Goal: Task Accomplishment & Management: Use online tool/utility

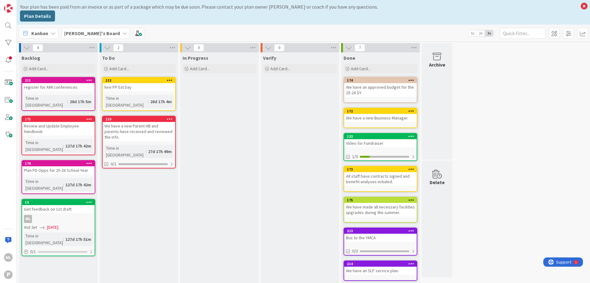
click at [142, 87] on div "hire PP Ext Day" at bounding box center [139, 87] width 73 height 8
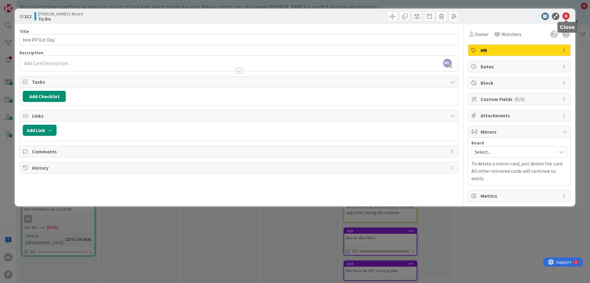
click at [567, 16] on icon at bounding box center [566, 16] width 7 height 7
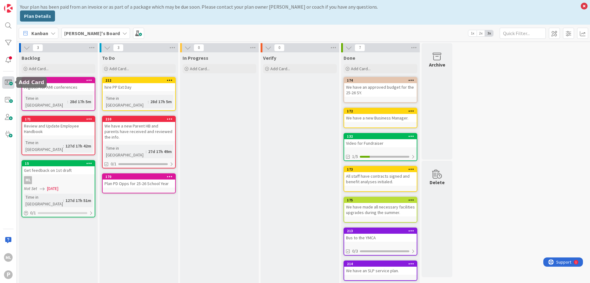
click at [6, 80] on span at bounding box center [8, 82] width 12 height 12
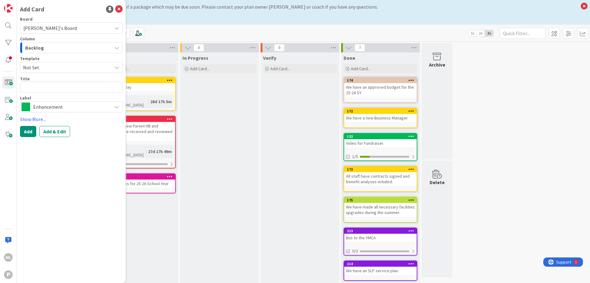
click at [67, 48] on div "Backlog" at bounding box center [68, 48] width 88 height 10
click at [64, 69] on span "Not Set" at bounding box center [65, 67] width 84 height 8
click at [61, 89] on textarea at bounding box center [71, 86] width 103 height 11
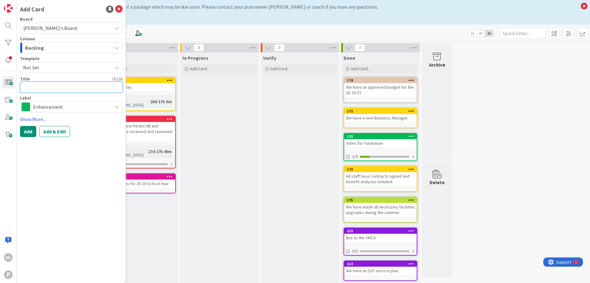
type textarea "x"
type textarea "W"
type textarea "x"
type textarea "We"
type textarea "x"
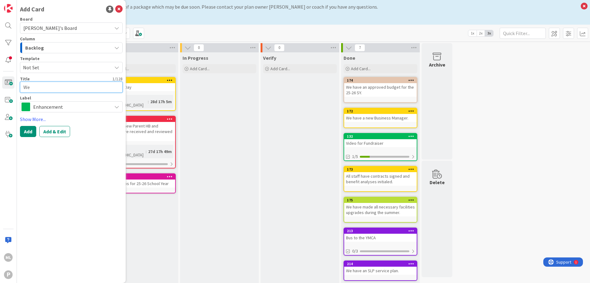
type textarea "We"
type textarea "x"
type textarea "We h"
type textarea "x"
type textarea "We hav"
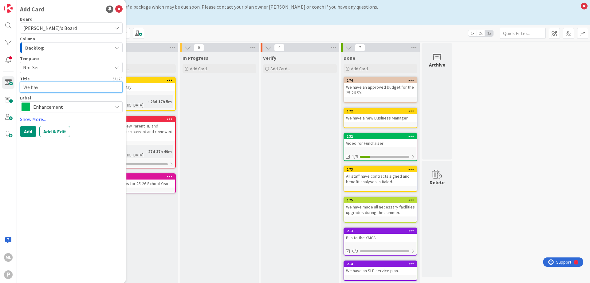
type textarea "x"
type textarea "We have"
type textarea "x"
type textarea "We have"
type textarea "x"
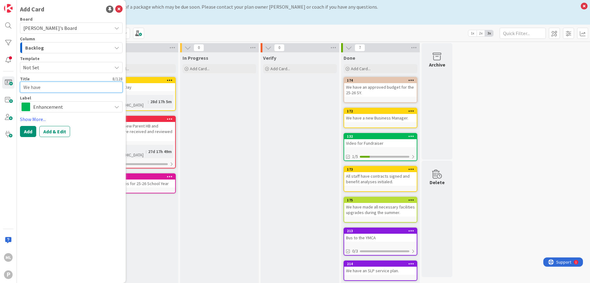
type textarea "We have a"
type textarea "x"
type textarea "We have an"
type textarea "x"
type textarea "We have [PERSON_NAME]"
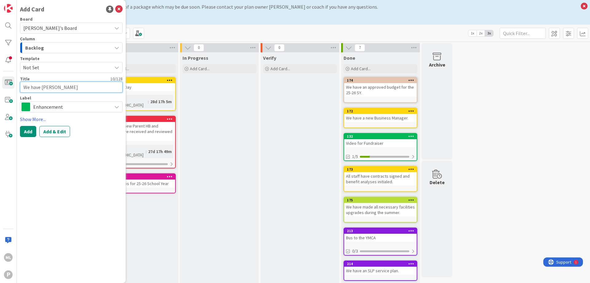
type textarea "x"
type textarea "We have anno"
type textarea "x"
type textarea "We have annou"
type textarea "x"
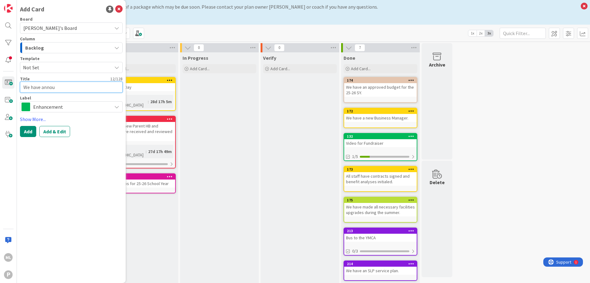
type textarea "We have announ"
type textarea "x"
type textarea "We have announc"
type textarea "x"
type textarea "We have announce"
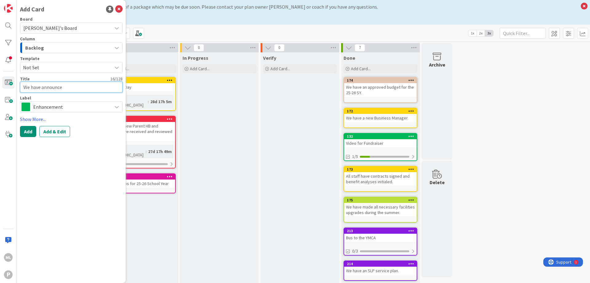
type textarea "x"
type textarea "We have announced"
type textarea "x"
type textarea "We have announced"
type textarea "x"
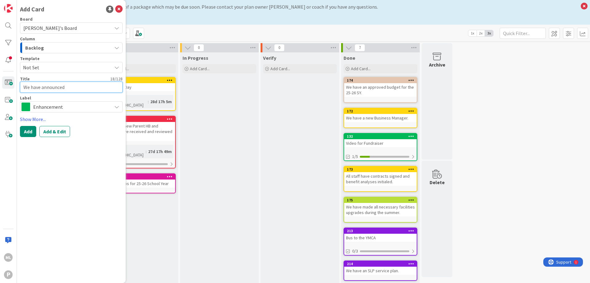
type textarea "We have announced t"
type textarea "x"
type textarea "We have announced th"
type textarea "x"
type textarea "We have announced the"
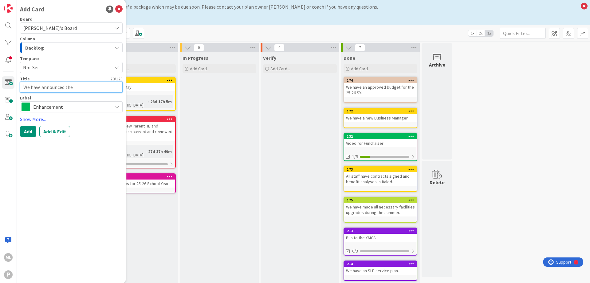
type textarea "x"
type textarea "We have announced the"
type textarea "x"
type textarea "We have announced the F"
type textarea "x"
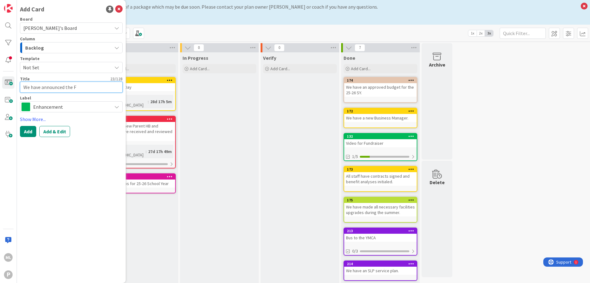
type textarea "We have announced the Fl"
type textarea "x"
type textarea "We have announced the Fle"
type textarea "x"
type textarea "We have announced the Flexi"
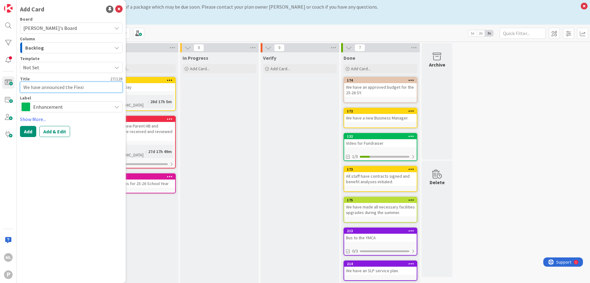
type textarea "x"
type textarea "We have announced the Flexib"
type textarea "x"
type textarea "We have announced the Flexibl"
type textarea "x"
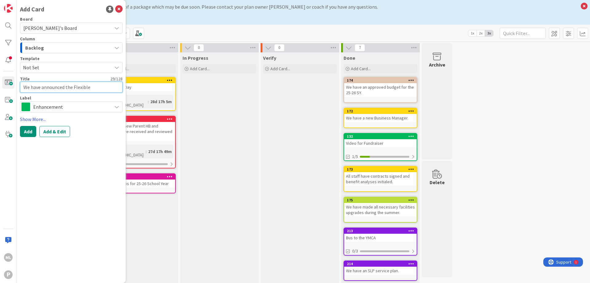
type textarea "We have announced the Flexible"
type textarea "x"
type textarea "We have announced the Flexible T"
type textarea "x"
type textarea "We have announced the Flexible Tu"
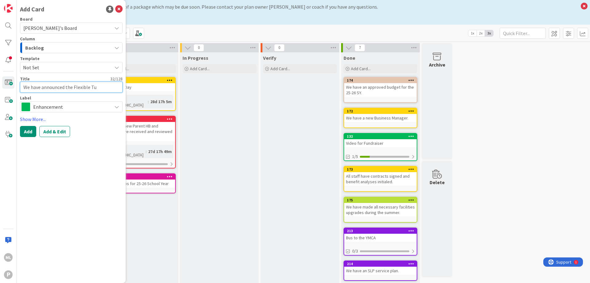
type textarea "x"
type textarea "We have announced the Flexible Tui"
type textarea "x"
type textarea "We have announced the Flexible Tuit"
type textarea "x"
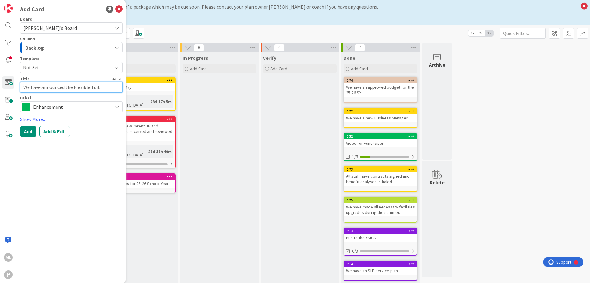
type textarea "We have announced the Flexible Tuiti"
type textarea "x"
type textarea "We have announced the Flexible Tuitio"
type textarea "x"
type textarea "We have announced the Flexible Tuitiot"
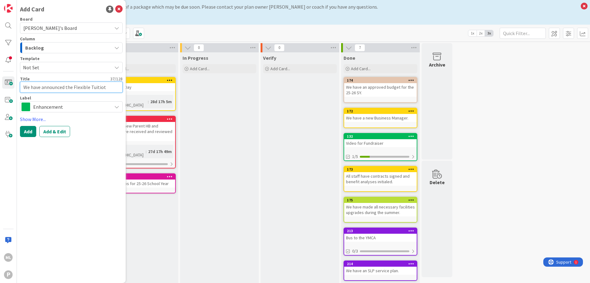
type textarea "x"
type textarea "We have announced the Flexible Tuitiotn"
type textarea "x"
type textarea "We have announced the Flexible Tuitiotn"
type textarea "x"
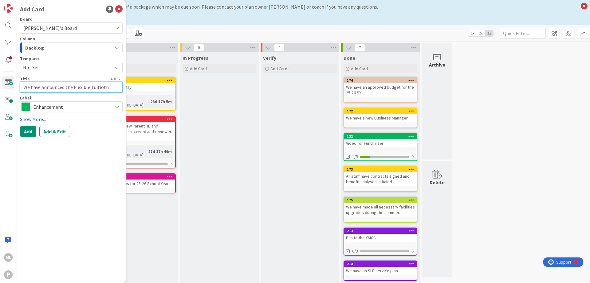
type textarea "We have announced the Flexible Tuitiotn"
type textarea "x"
type textarea "We have announced the Flexible Tuitiot"
type textarea "x"
type textarea "We have announced the Flexible Tuitio"
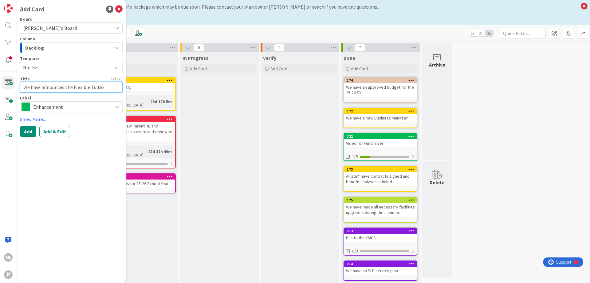
type textarea "x"
type textarea "We have announced the Flexible Tuiti"
type textarea "x"
type textarea "We have announced the Flexible Tuit"
type textarea "x"
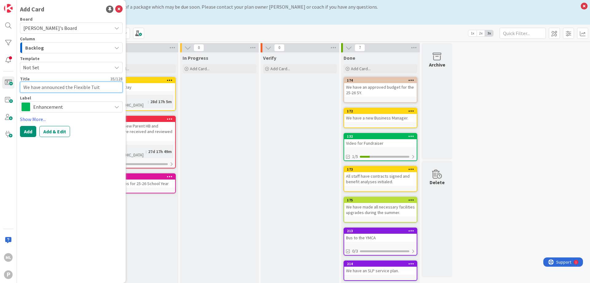
type textarea "We have announced the Flexible Tui"
type textarea "x"
type textarea "We have announced the Flexible Tu"
type textarea "x"
type textarea "We have announced the Flexible T"
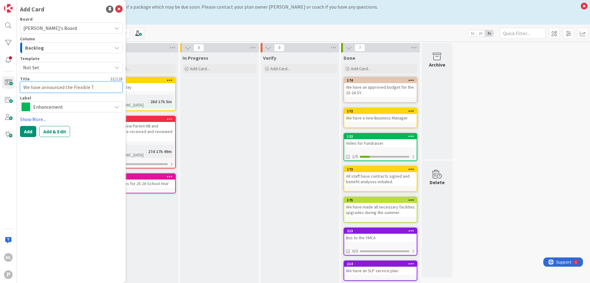
type textarea "x"
type textarea "We have announced the Flexible"
type textarea "x"
type textarea "We have announced the Flexible"
type textarea "x"
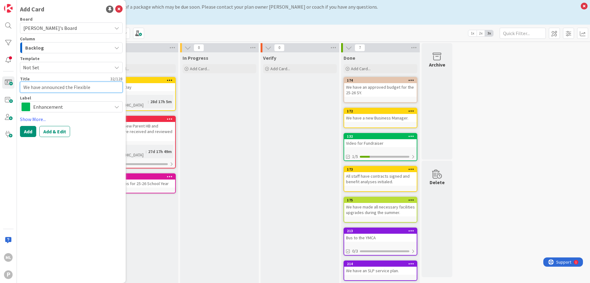
type textarea "We have announced the Flexibl"
type textarea "x"
type textarea "We have announced the Flexib"
type textarea "x"
type textarea "We have announced the Flexi"
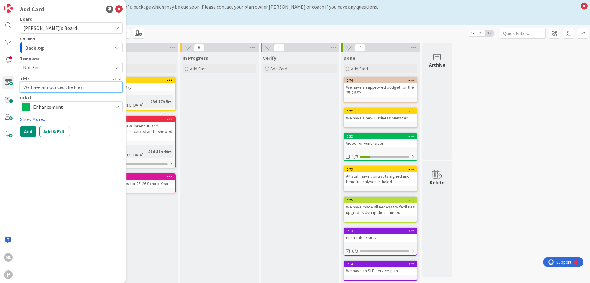
type textarea "x"
type textarea "We have announced the Flex"
type textarea "x"
type textarea "We have announced the Fle"
type textarea "x"
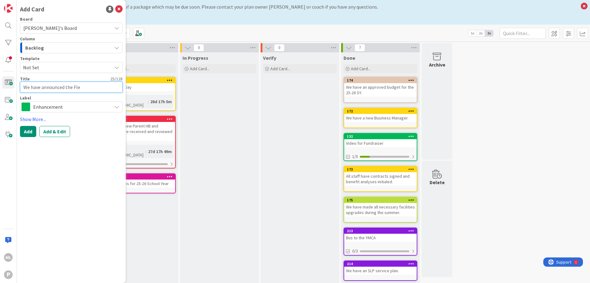
type textarea "We have announced the Fl"
type textarea "x"
type textarea "We have announced the F"
type textarea "x"
type textarea "We have announced the"
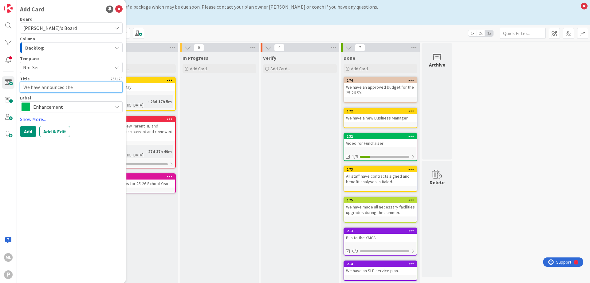
type textarea "x"
type textarea "We have announced the"
type textarea "x"
type textarea "We have announced th"
type textarea "x"
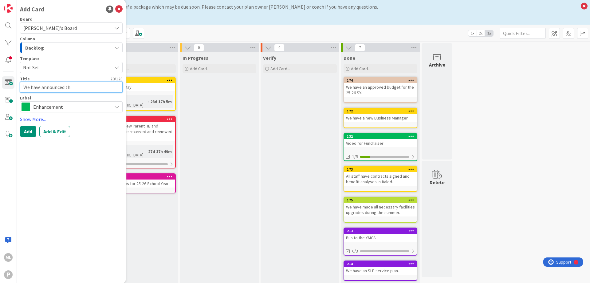
type textarea "We have announced t"
type textarea "x"
type textarea "We have announced"
type textarea "x"
type textarea "We have announced a"
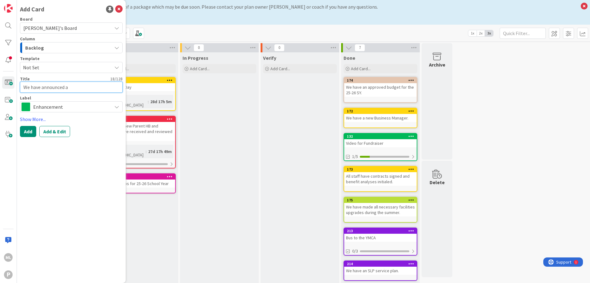
type textarea "x"
type textarea "We have announced an"
type textarea "x"
type textarea "We have announced and"
type textarea "x"
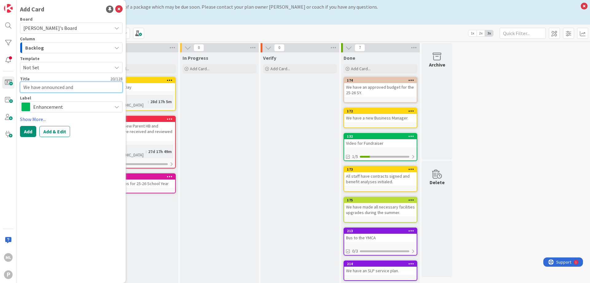
type textarea "We have announced and"
type textarea "x"
type textarea "We have announced and im"
type textarea "x"
type textarea "We have announced and imp"
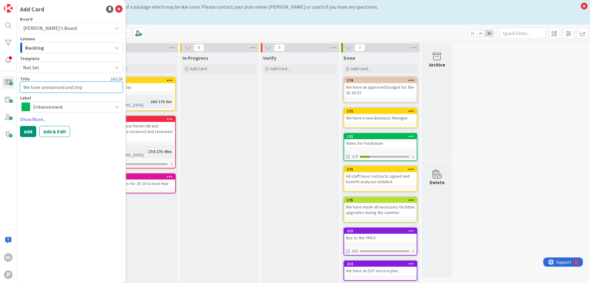
type textarea "x"
type textarea "We have announced and impl"
type textarea "x"
type textarea "We have announced and imple"
type textarea "x"
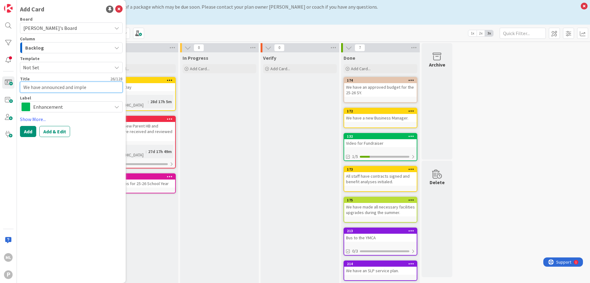
type textarea "We have announced and implem"
type textarea "x"
type textarea "We have announced and impleme"
type textarea "x"
type textarea "We have announced and implemen"
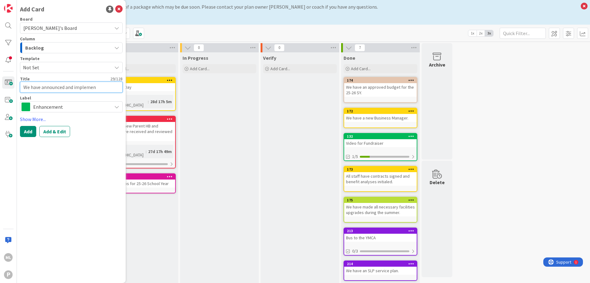
type textarea "x"
type textarea "We have announced and implement"
type textarea "x"
type textarea "We have announced and implemente"
type textarea "x"
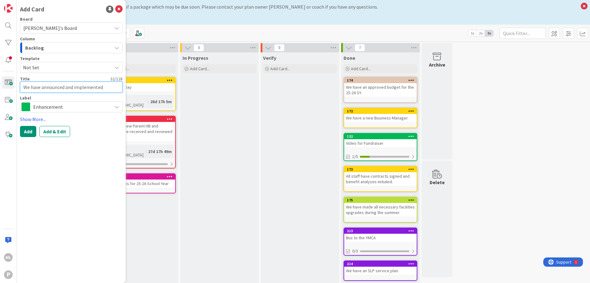
type textarea "We have announced and implemented"
type textarea "x"
type textarea "We have announced and implemented t"
type textarea "x"
type textarea "We have announced and implemented th"
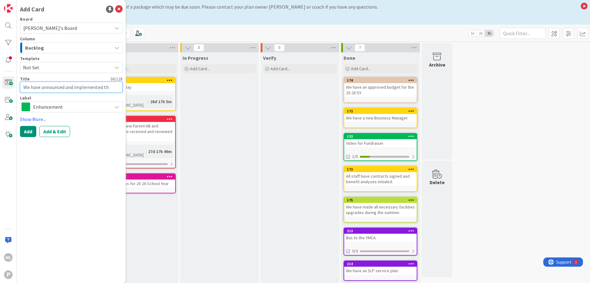
type textarea "x"
type textarea "We have announced and implemented the"
type textarea "x"
type textarea "We have announced and implemented the"
type textarea "x"
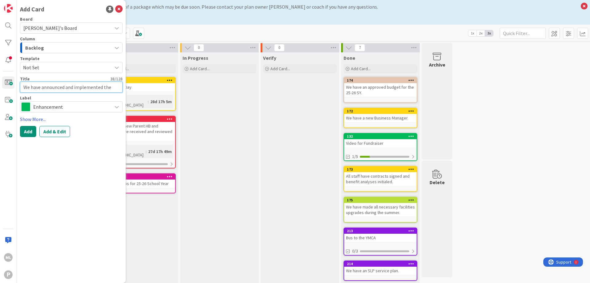
type textarea "We have announced and implemented the F"
type textarea "x"
type textarea "We have announced and implemented the Fl"
type textarea "x"
type textarea "We have announced and implemented the Fle"
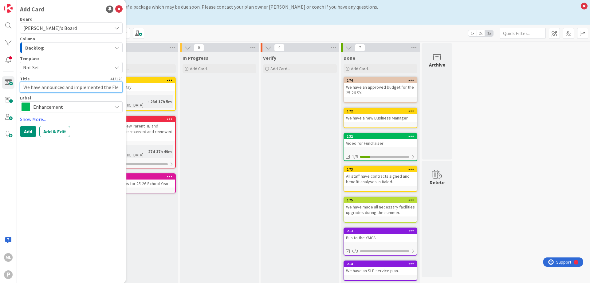
type textarea "x"
type textarea "We have announced and implemented the Flex"
type textarea "x"
type textarea "We have announced and implemented the Flexi"
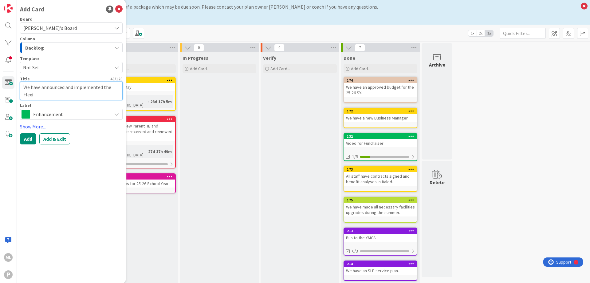
type textarea "x"
type textarea "We have announced and implemented the Flexib"
type textarea "x"
type textarea "We have announced and implemented the Flexibl"
type textarea "x"
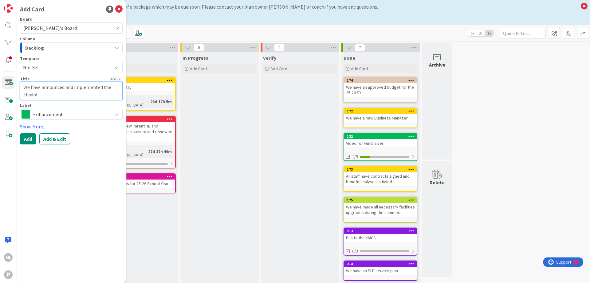
type textarea "We have announced and implemented the Flexible"
type textarea "x"
type textarea "We have announced and implemented the Flexible"
type textarea "x"
type textarea "We have announced and implemented the Flexible T"
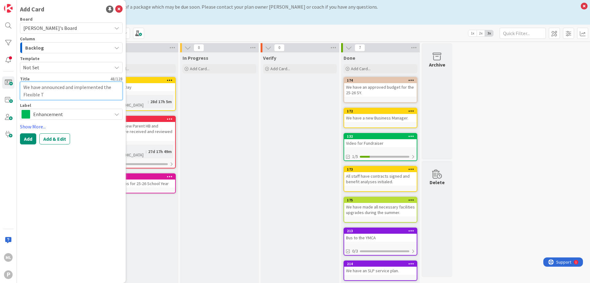
type textarea "x"
type textarea "We have announced and implemented the Flexible Tu"
type textarea "x"
type textarea "We have announced and implemented the Flexible Tui"
type textarea "x"
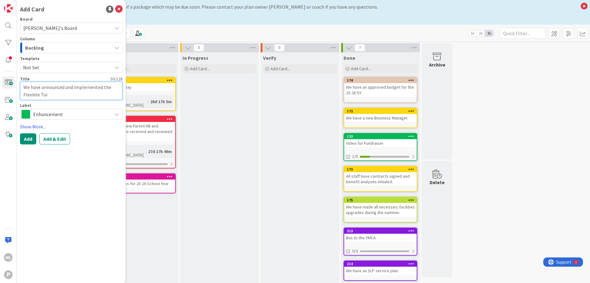
type textarea "We have announced and implemented the Flexible Tuit"
type textarea "x"
type textarea "We have announced and implemented the Flexible Tuiti"
type textarea "x"
type textarea "We have announced and implemented the Flexible Tuitio"
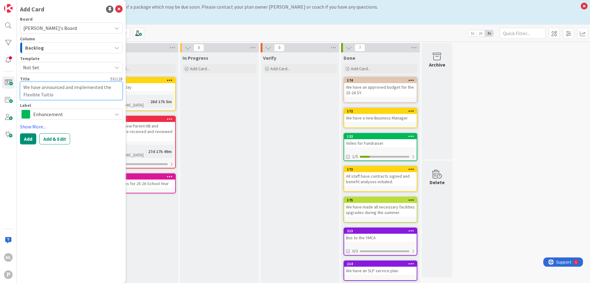
type textarea "x"
type textarea "We have announced and implemented the Flexible Tuition"
type textarea "x"
type textarea "We have announced and implemented the Flexible Tuition"
type textarea "x"
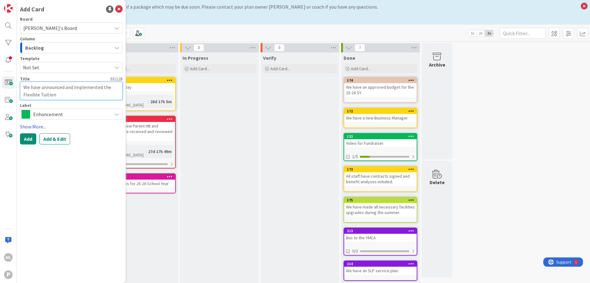
type textarea "We have announced and implemented the Flexible Tuition m"
type textarea "x"
type textarea "We have announced and implemented the Flexible Tuition"
type textarea "x"
type textarea "We have announced and implemented the Flexible Tuition m"
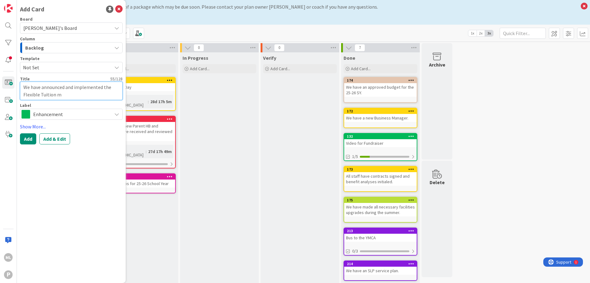
type textarea "x"
type textarea "We have announced and implemented the Flexible Tuition mo"
type textarea "x"
type textarea "We have announced and implemented the Flexible Tuition mod"
type textarea "x"
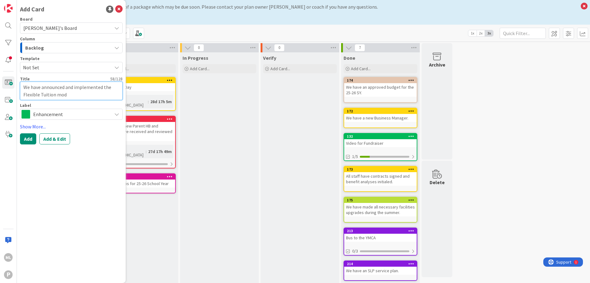
type textarea "We have announced and implemented the Flexible Tuition mode"
click at [59, 115] on span "Enhancement" at bounding box center [71, 114] width 76 height 9
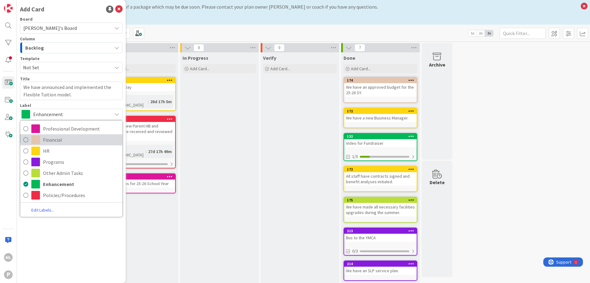
click at [62, 141] on span "Financial" at bounding box center [81, 139] width 76 height 9
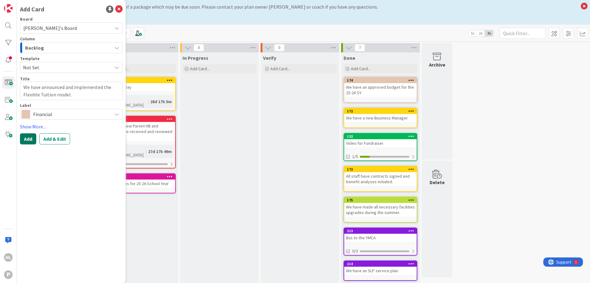
click at [27, 137] on button "Add" at bounding box center [28, 138] width 16 height 11
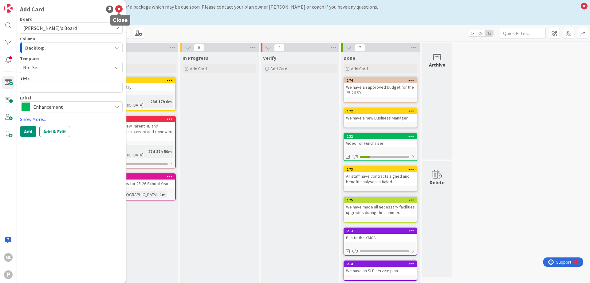
click at [122, 8] on icon at bounding box center [118, 9] width 7 height 7
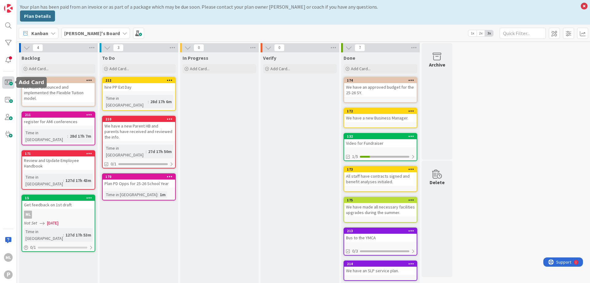
click at [5, 81] on span at bounding box center [8, 82] width 12 height 12
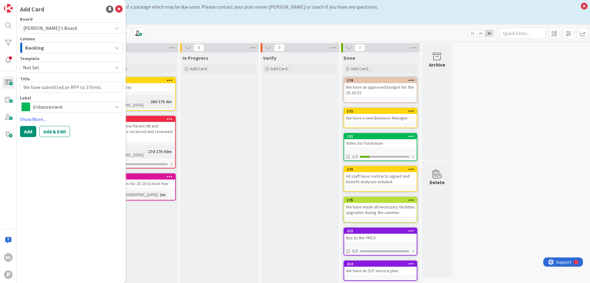
click at [53, 110] on span "Enhancement" at bounding box center [71, 106] width 76 height 9
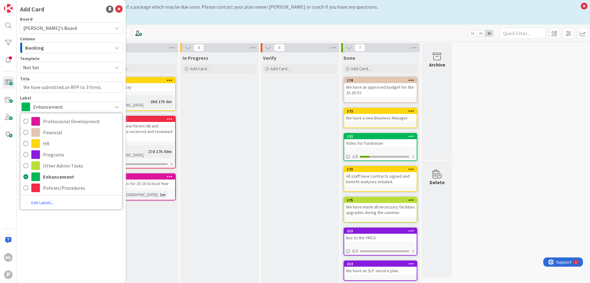
click at [42, 204] on link "Edit Labels..." at bounding box center [42, 202] width 45 height 8
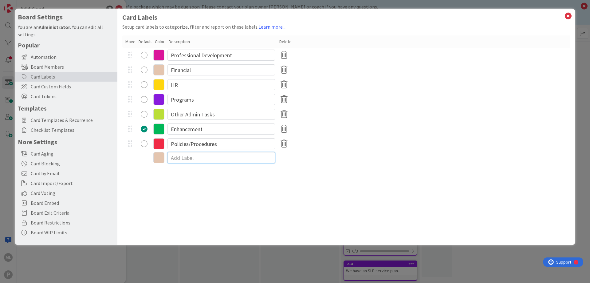
click at [184, 160] on input at bounding box center [222, 157] width 108 height 11
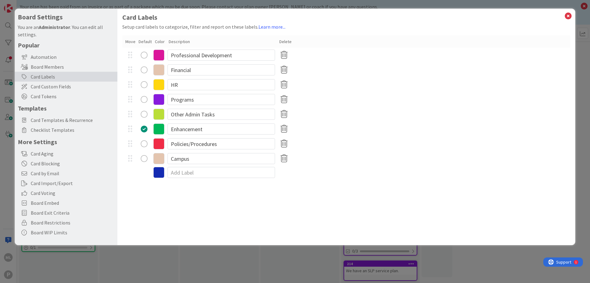
click at [159, 158] on icon at bounding box center [158, 158] width 11 height 11
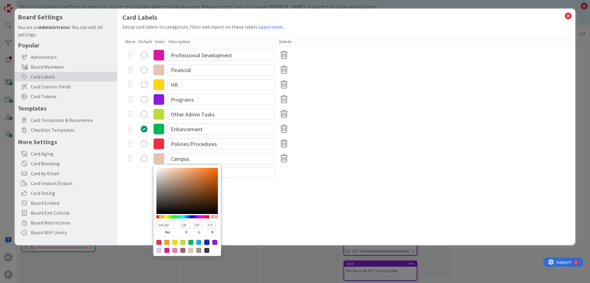
click at [207, 241] on div at bounding box center [206, 242] width 5 height 5
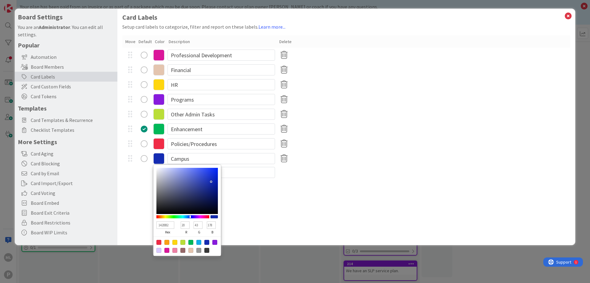
click at [283, 218] on div "Card Labels Setup card labels to categorize, filter and report on these labels.…" at bounding box center [346, 127] width 458 height 236
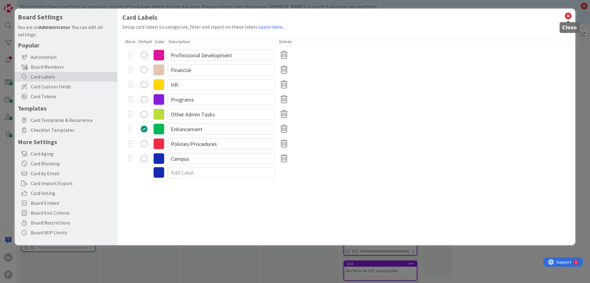
click at [568, 16] on icon at bounding box center [569, 16] width 8 height 9
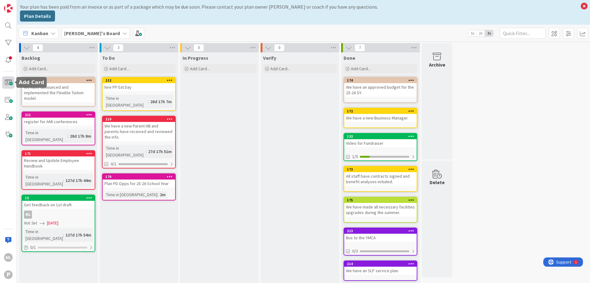
click at [8, 82] on span at bounding box center [8, 82] width 12 height 12
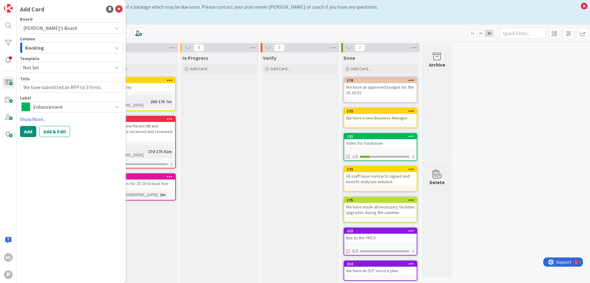
click at [85, 109] on span "Enhancement" at bounding box center [71, 106] width 76 height 9
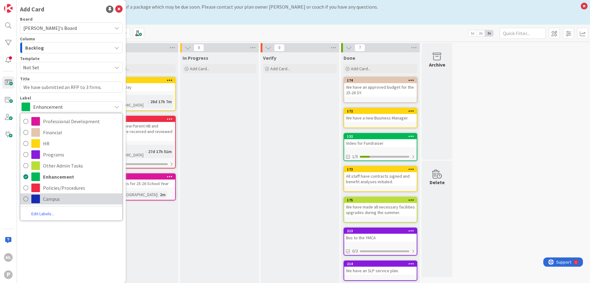
click at [72, 199] on span "Campus" at bounding box center [81, 198] width 76 height 9
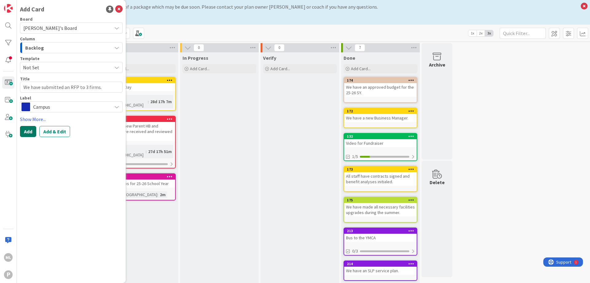
click at [30, 132] on button "Add" at bounding box center [28, 131] width 16 height 11
click at [120, 10] on icon at bounding box center [118, 9] width 7 height 7
